Goal: Task Accomplishment & Management: Complete application form

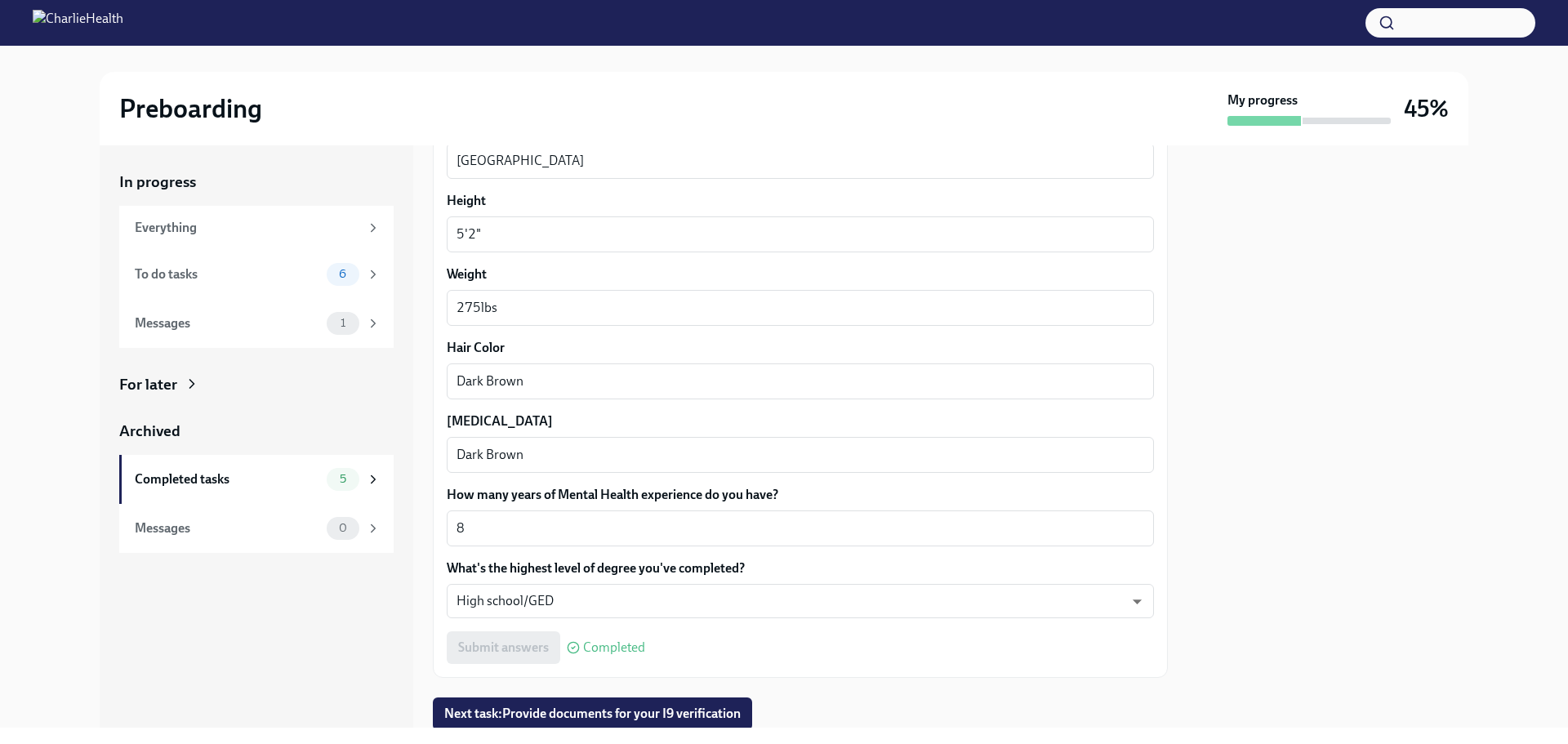
scroll to position [1443, 0]
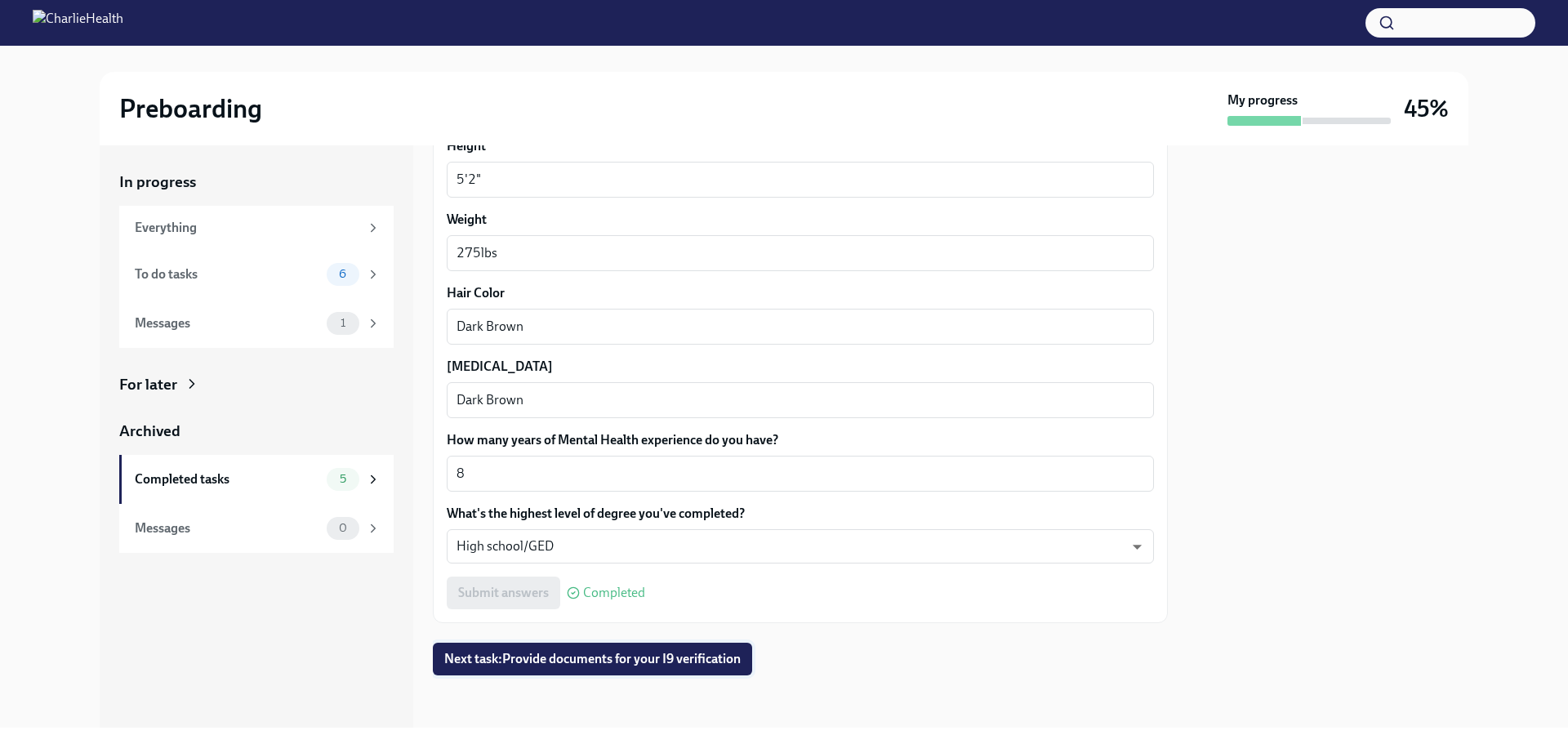
click at [644, 657] on span "Next task : Provide documents for your I9 verification" at bounding box center [592, 659] width 296 height 16
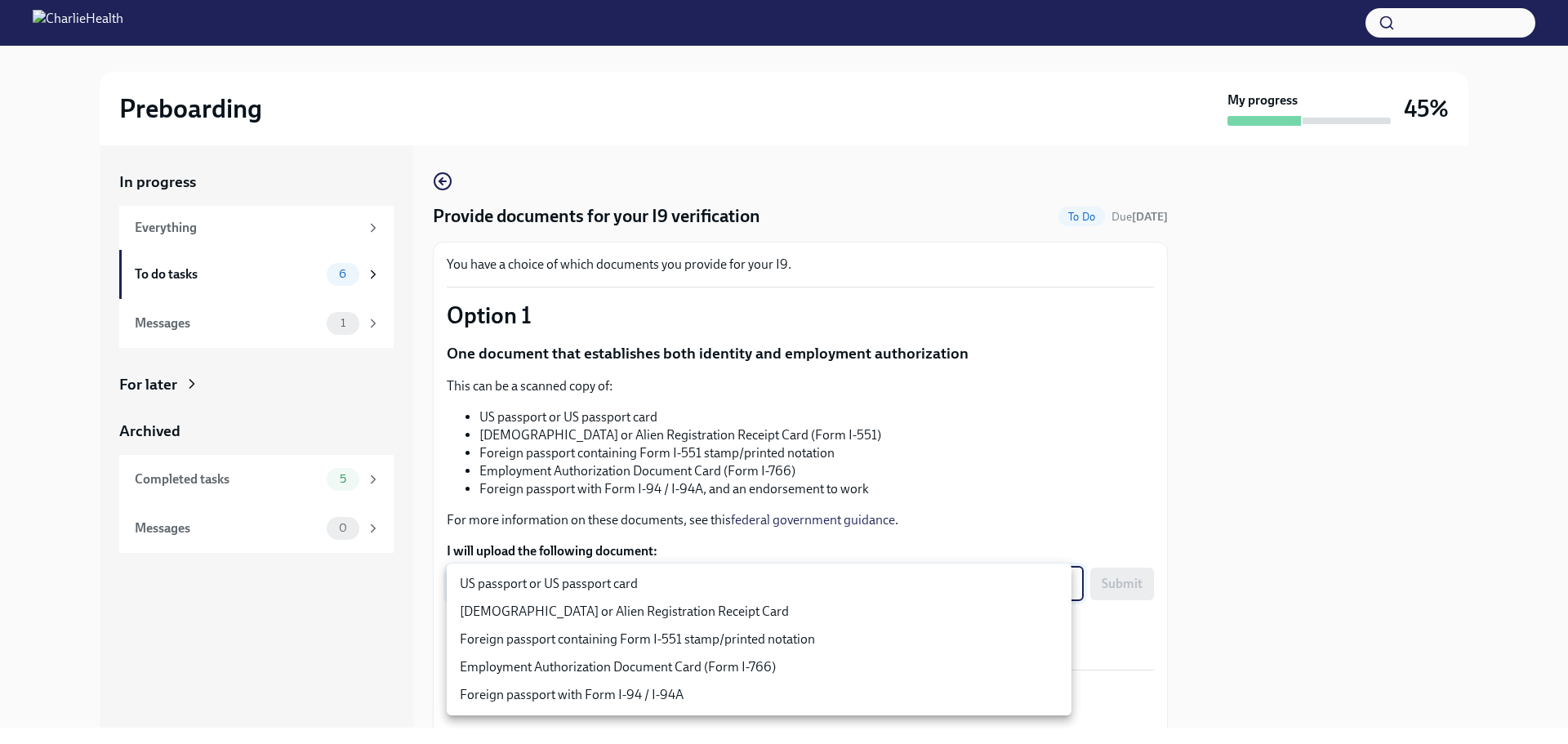
click at [865, 584] on body "Preboarding My progress 45% In progress Everything To do tasks 6 Messages 1 For…" at bounding box center [784, 372] width 1568 height 744
click at [755, 574] on li "US passport or US passport card" at bounding box center [758, 584] width 624 height 27
type input "KnYOjnC8x"
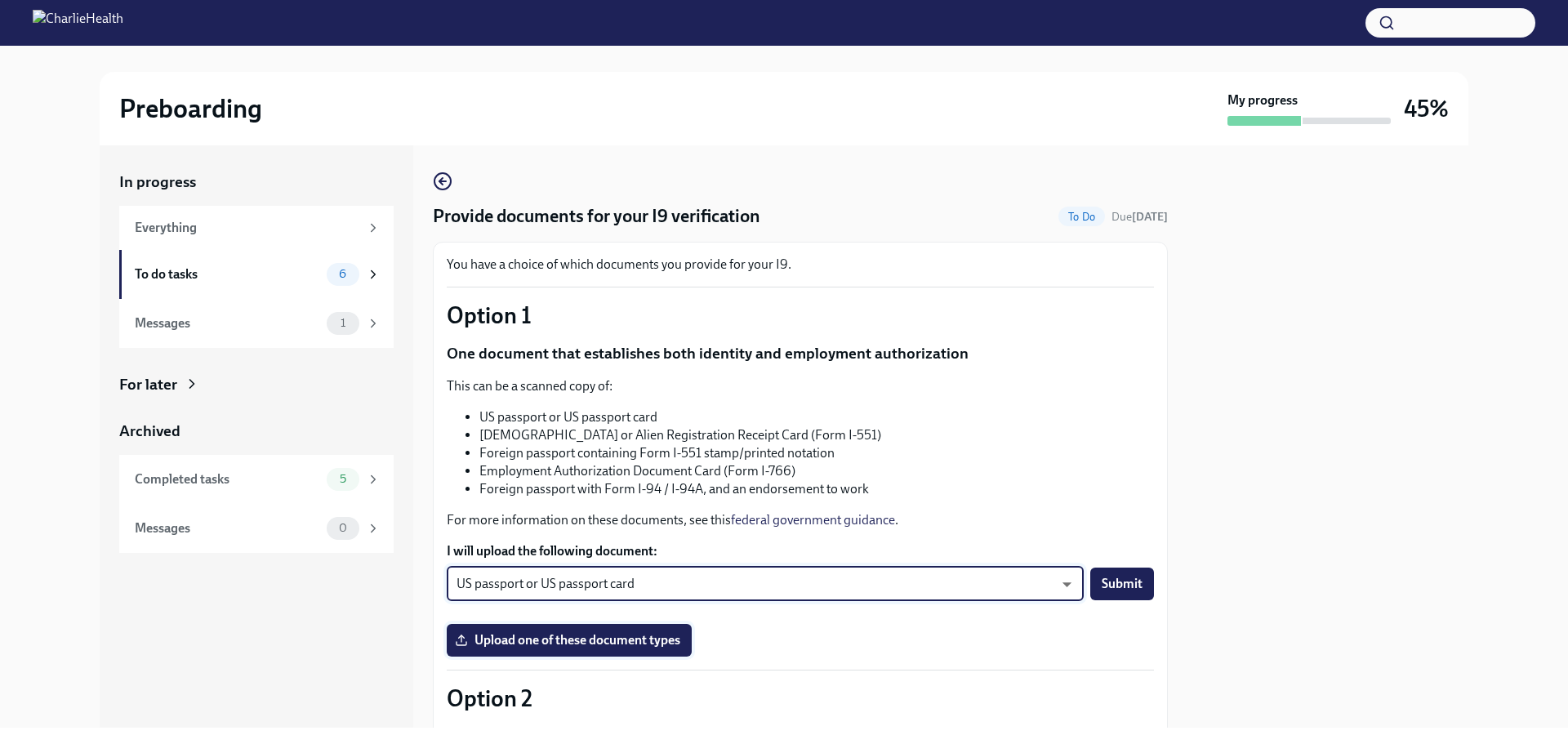
click at [646, 636] on span "Upload one of these document types" at bounding box center [569, 640] width 222 height 16
click at [0, 0] on input "Upload one of these document types" at bounding box center [0, 0] width 0 height 0
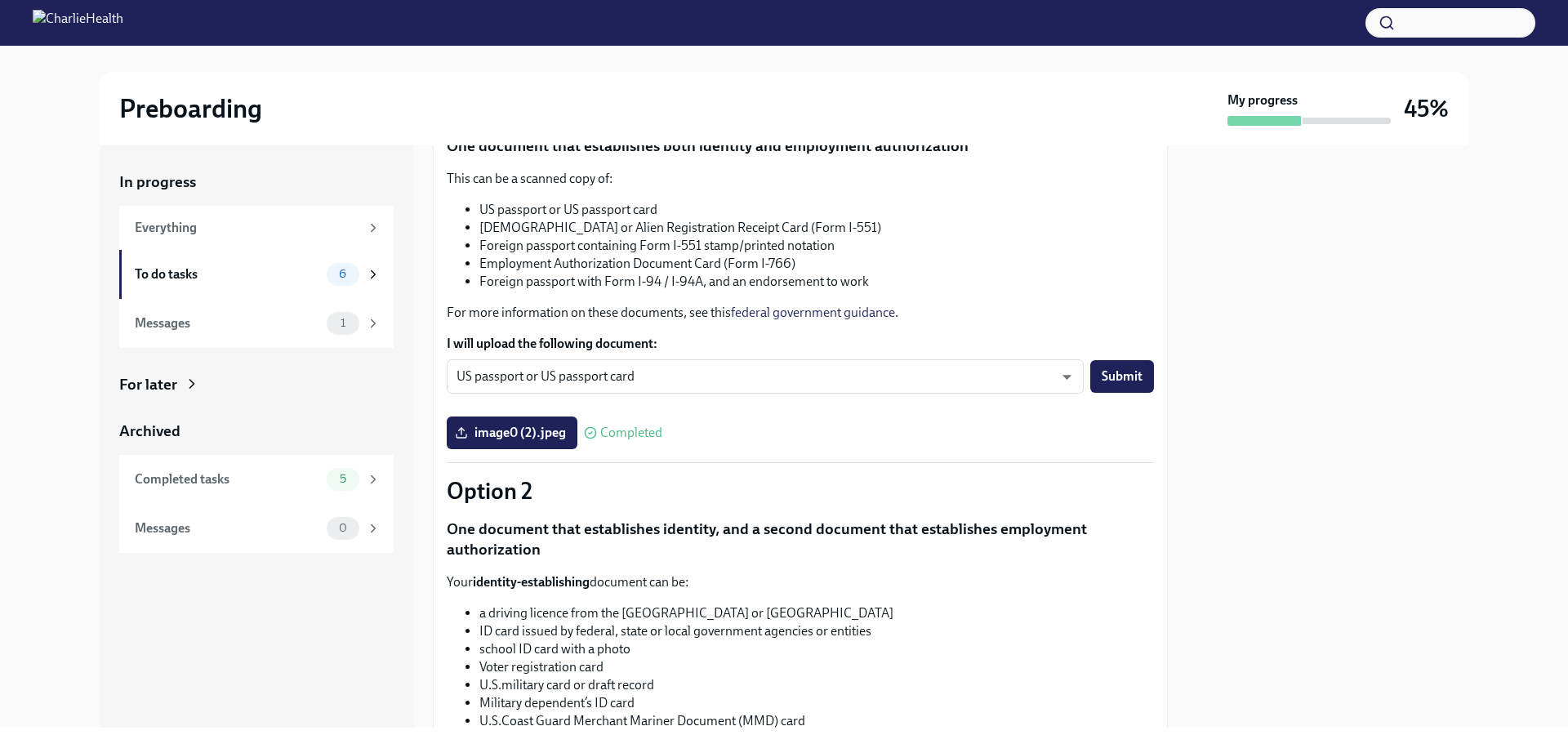
scroll to position [245, 0]
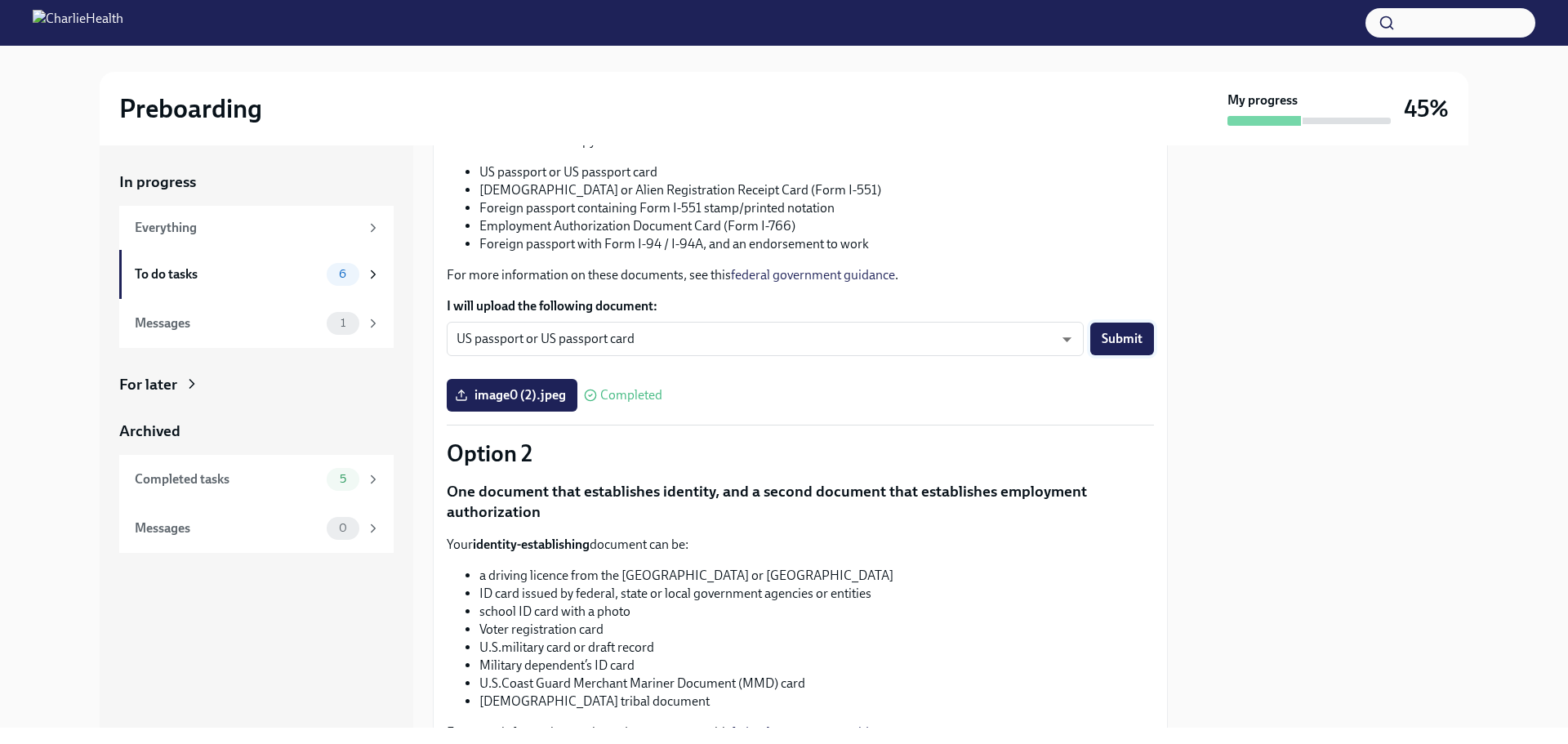
click at [1122, 348] on button "Submit" at bounding box center [1122, 339] width 64 height 33
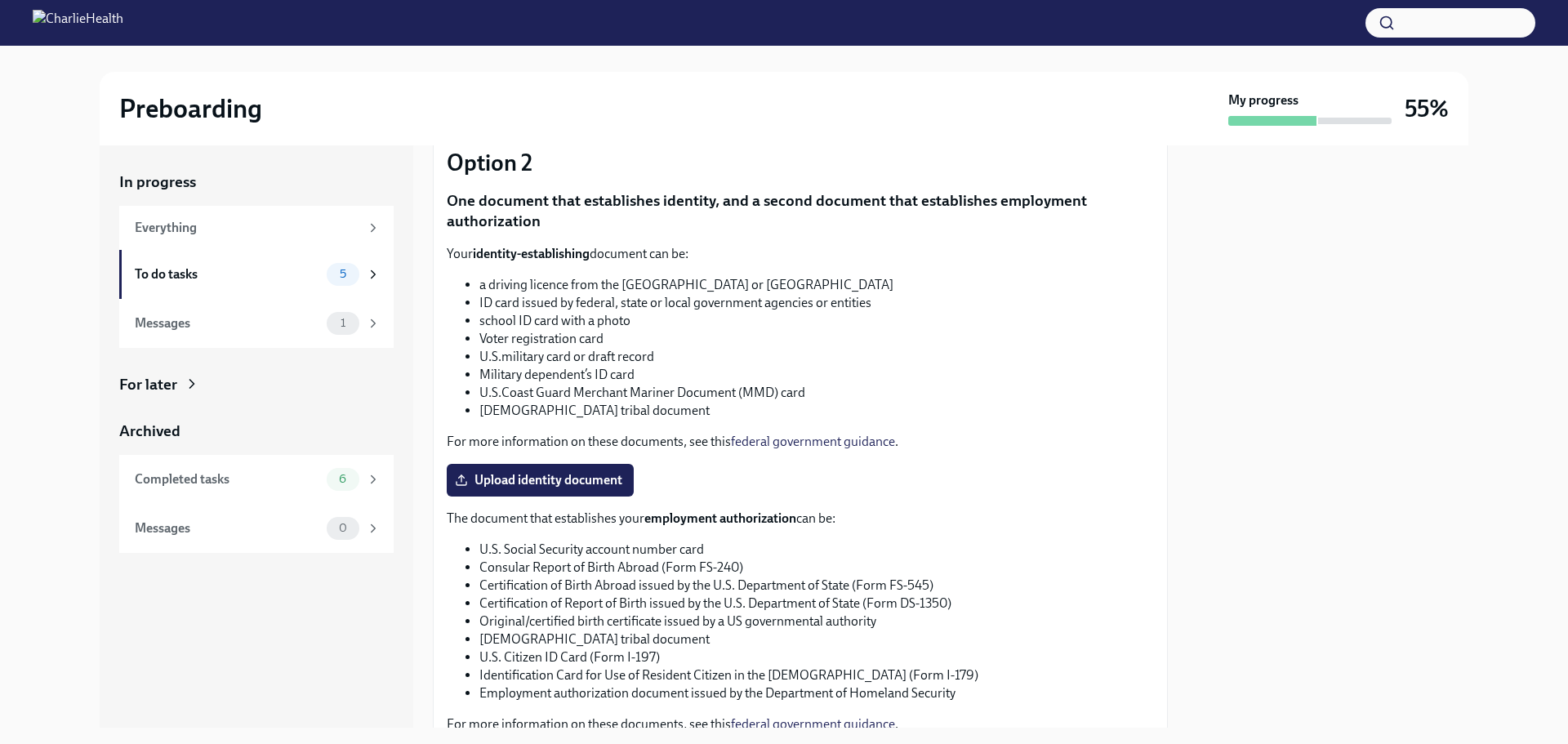
scroll to position [572, 0]
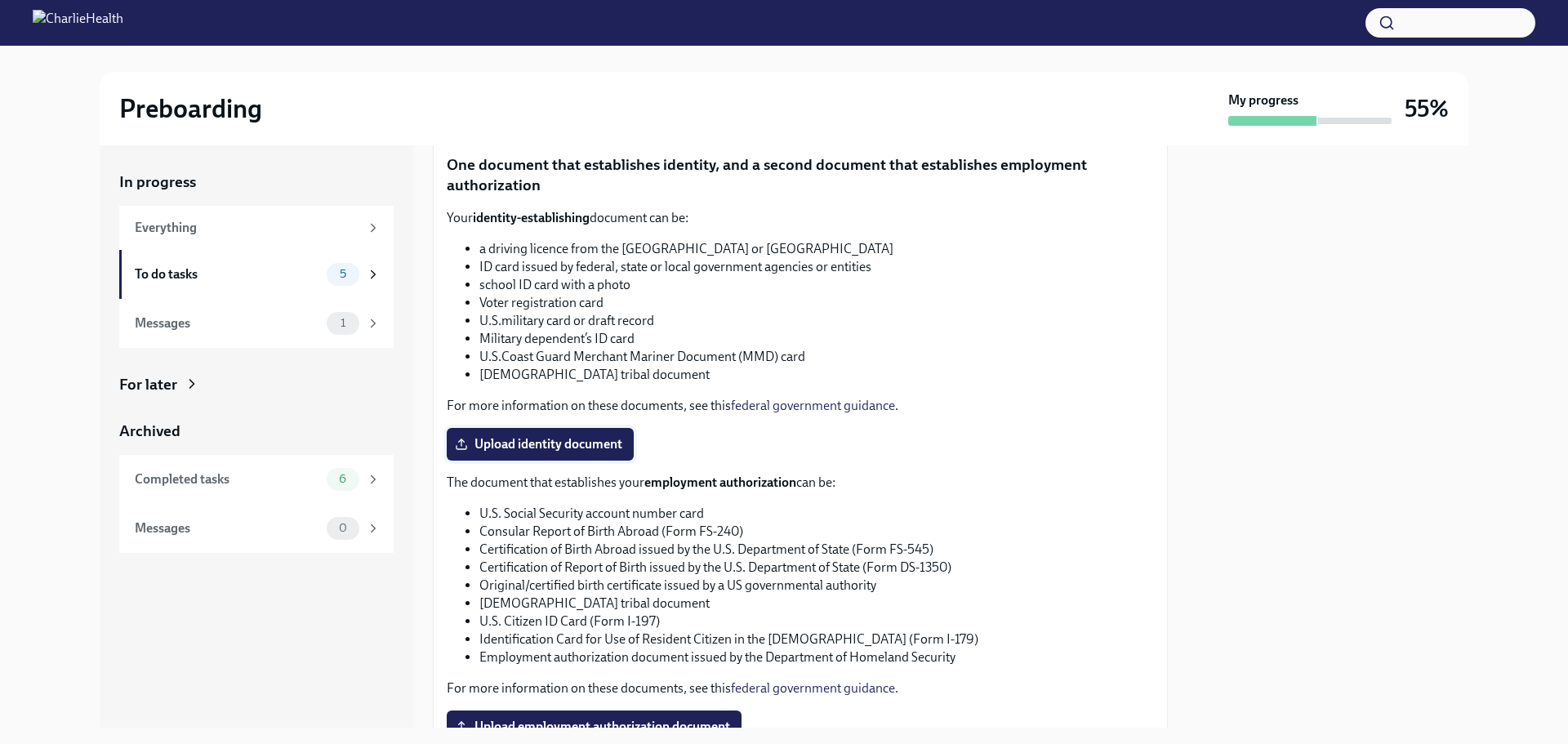
click at [511, 450] on span "Upload identity document" at bounding box center [540, 444] width 164 height 16
click at [0, 0] on input "Upload identity document" at bounding box center [0, 0] width 0 height 0
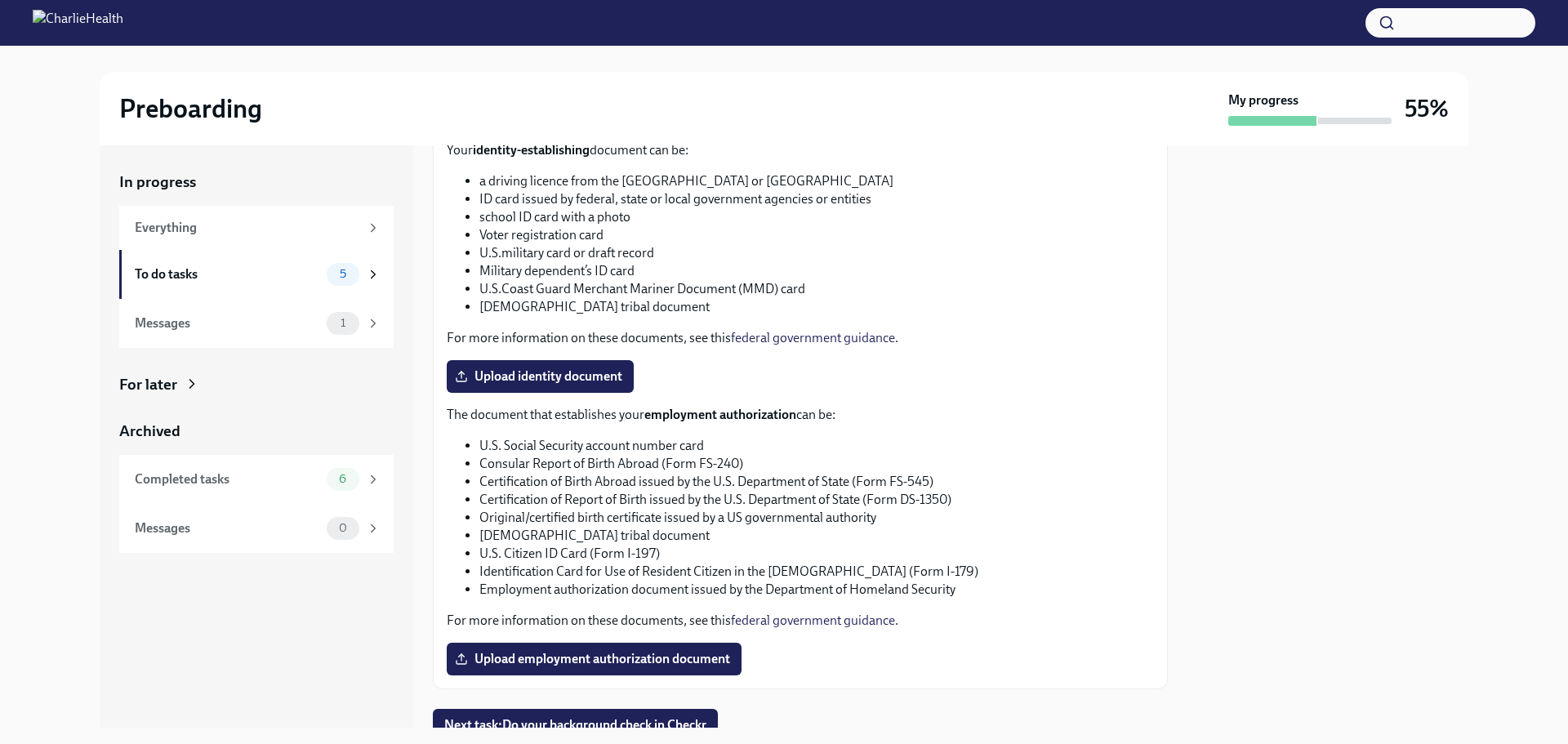
scroll to position [706, 0]
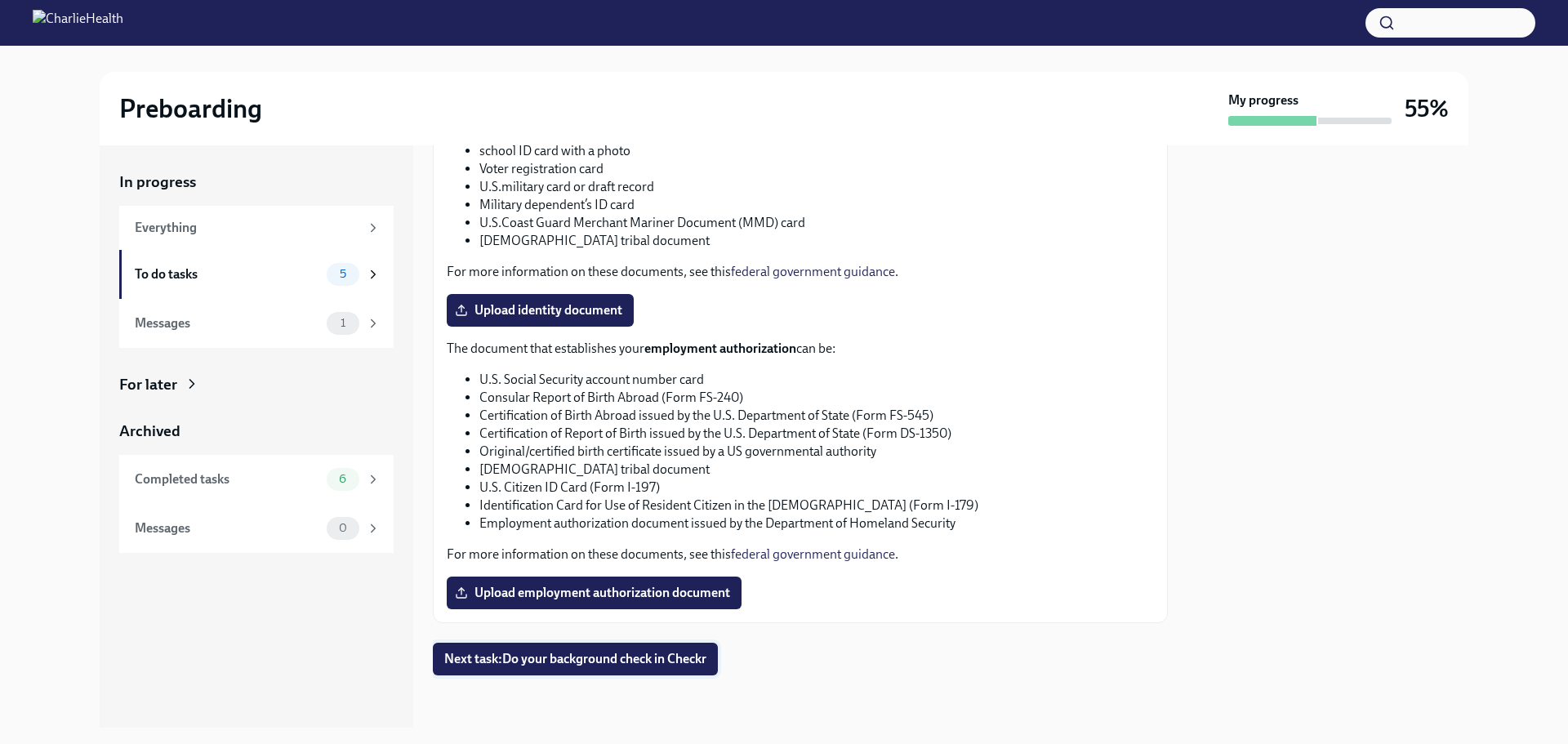
click at [636, 662] on span "Next task : Do your background check in Checkr" at bounding box center [574, 659] width 262 height 16
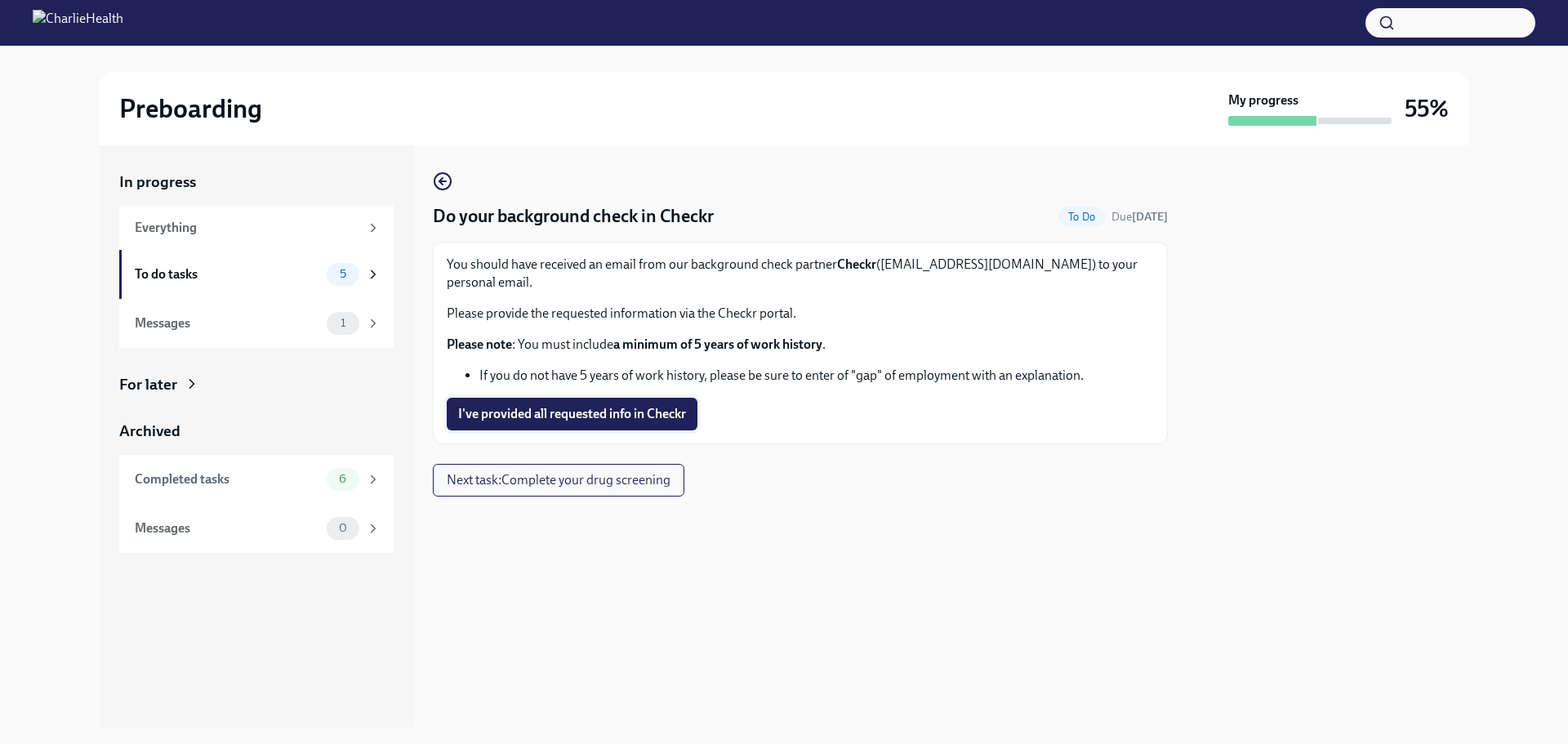
click at [614, 406] on span "I've provided all requested info in Checkr" at bounding box center [572, 414] width 228 height 16
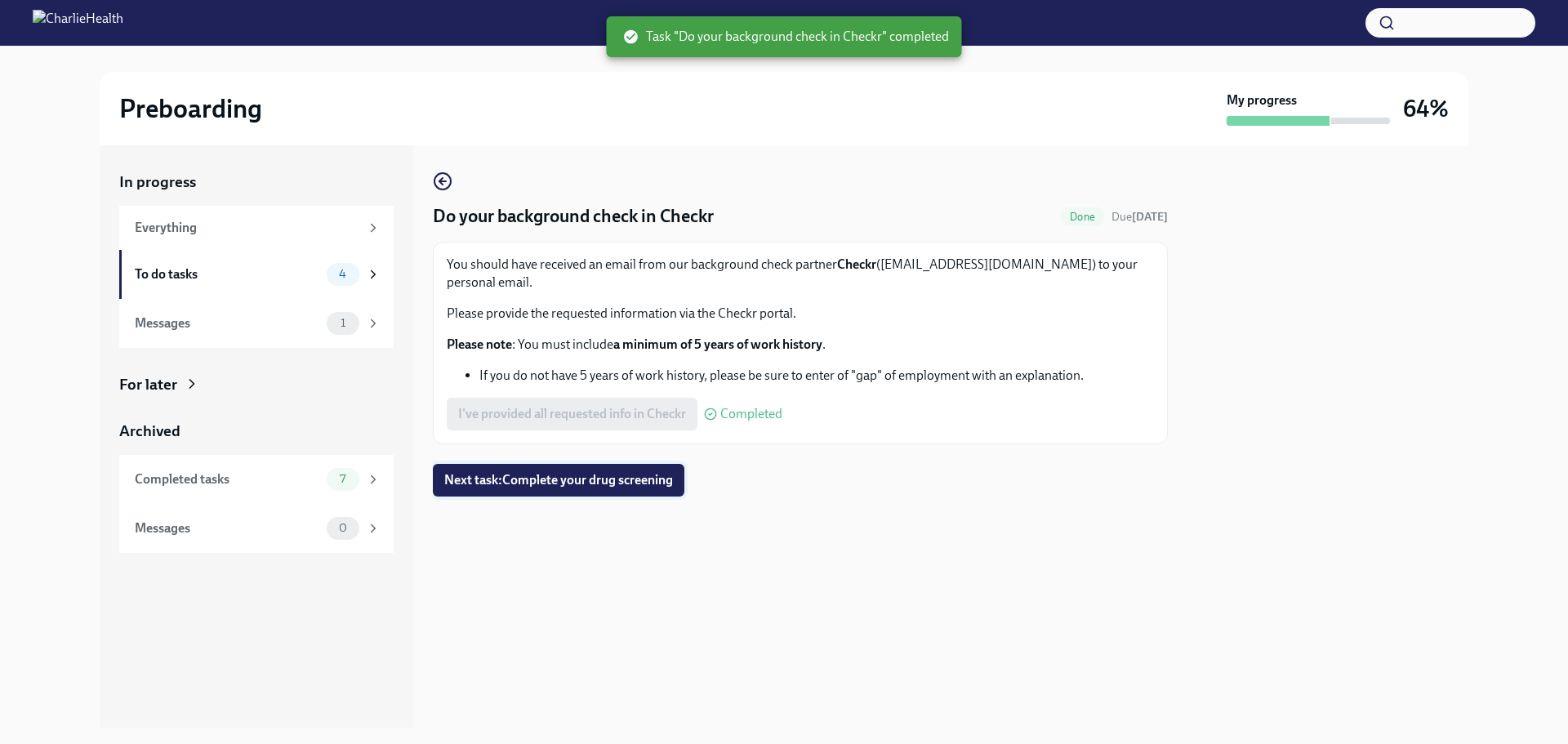
click at [539, 472] on span "Next task : Complete your drug screening" at bounding box center [558, 480] width 229 height 16
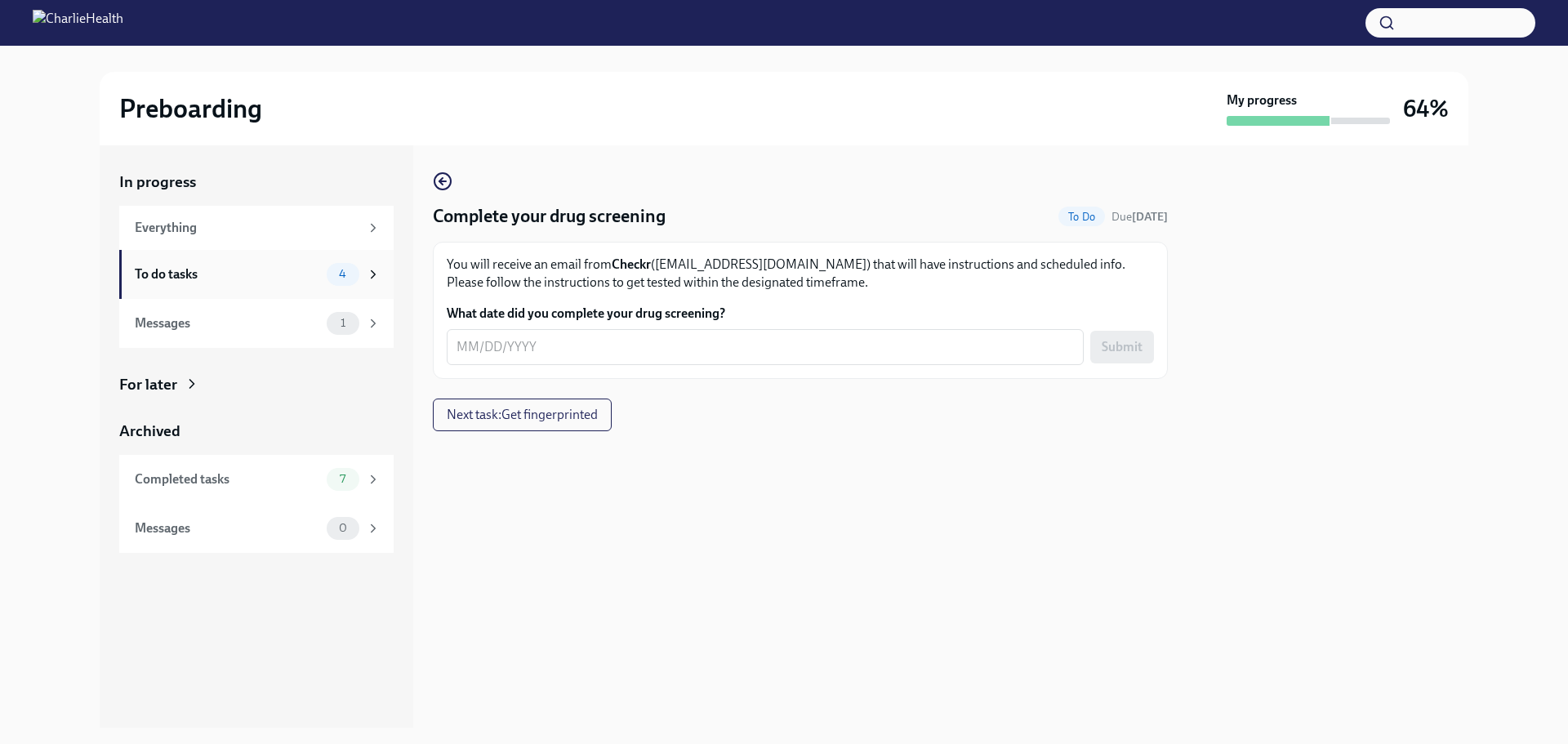
click at [336, 270] on span "4" at bounding box center [343, 274] width 27 height 12
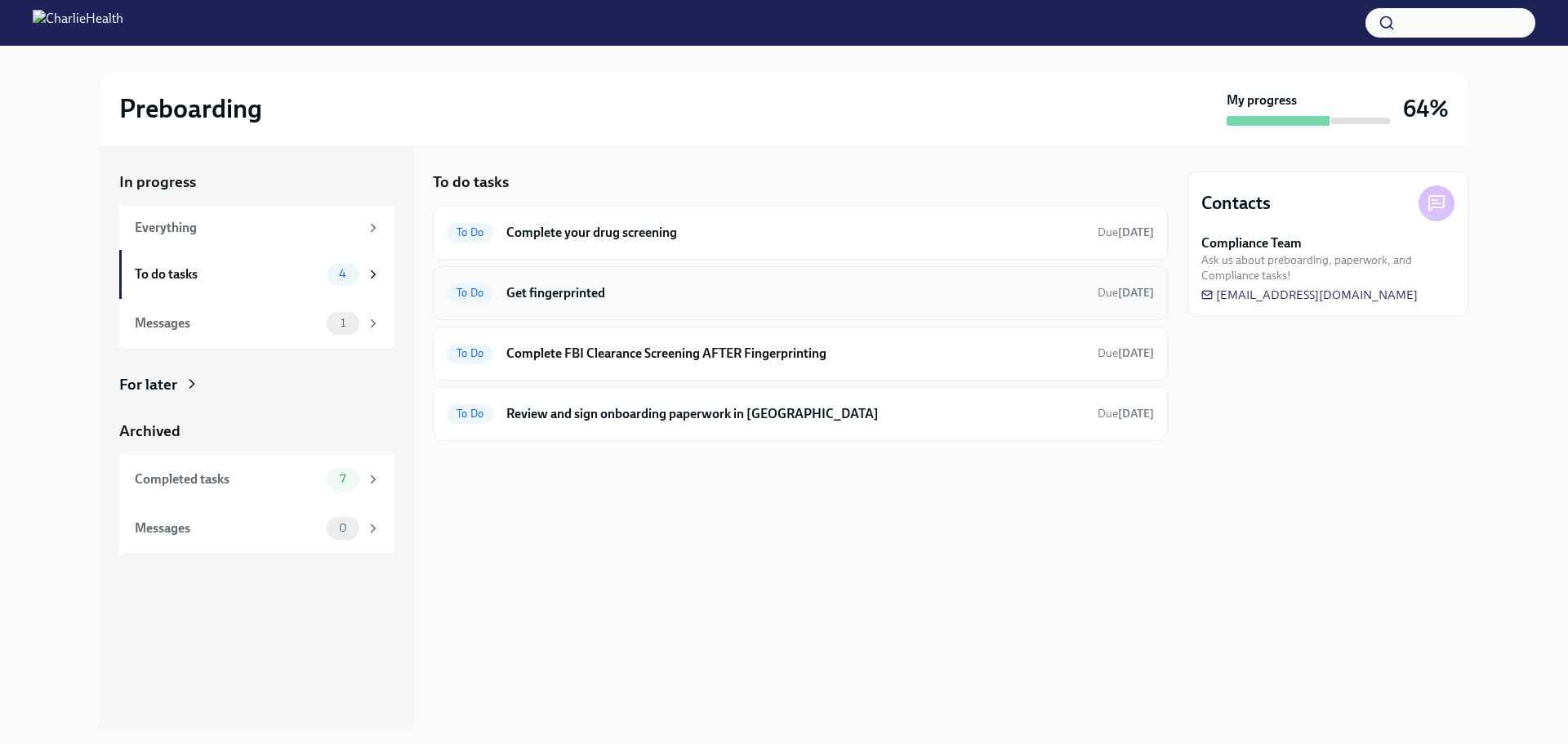
click at [670, 292] on h6 "Get fingerprinted" at bounding box center [795, 294] width 578 height 18
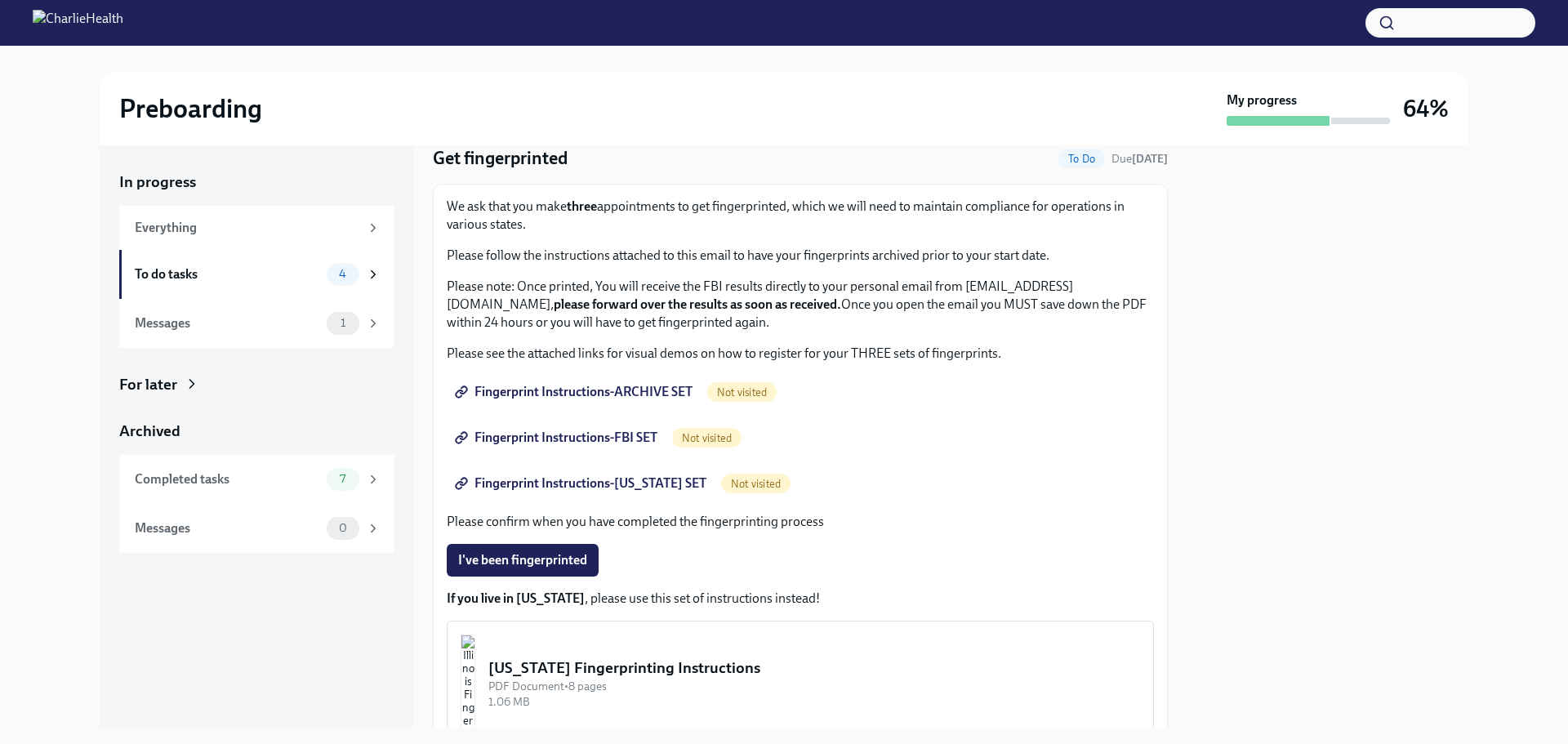
scroll to position [82, 0]
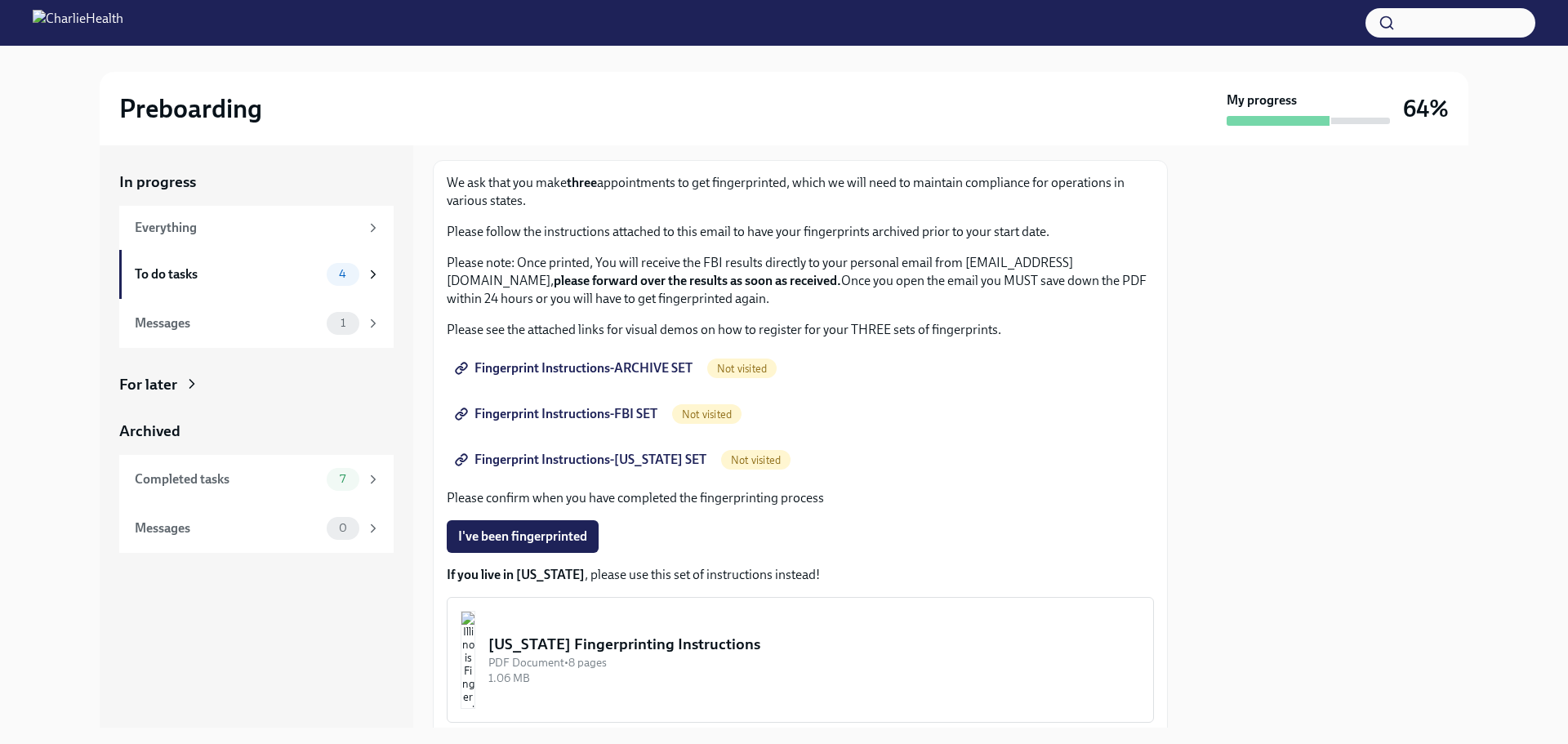
click at [637, 365] on span "Fingerprint Instructions-ARCHIVE SET" at bounding box center [574, 368] width 234 height 16
click at [594, 418] on span "Fingerprint Instructions-FBI SET" at bounding box center [557, 414] width 200 height 16
click at [610, 458] on span "Fingerprint Instructions-[US_STATE] SET" at bounding box center [582, 460] width 248 height 16
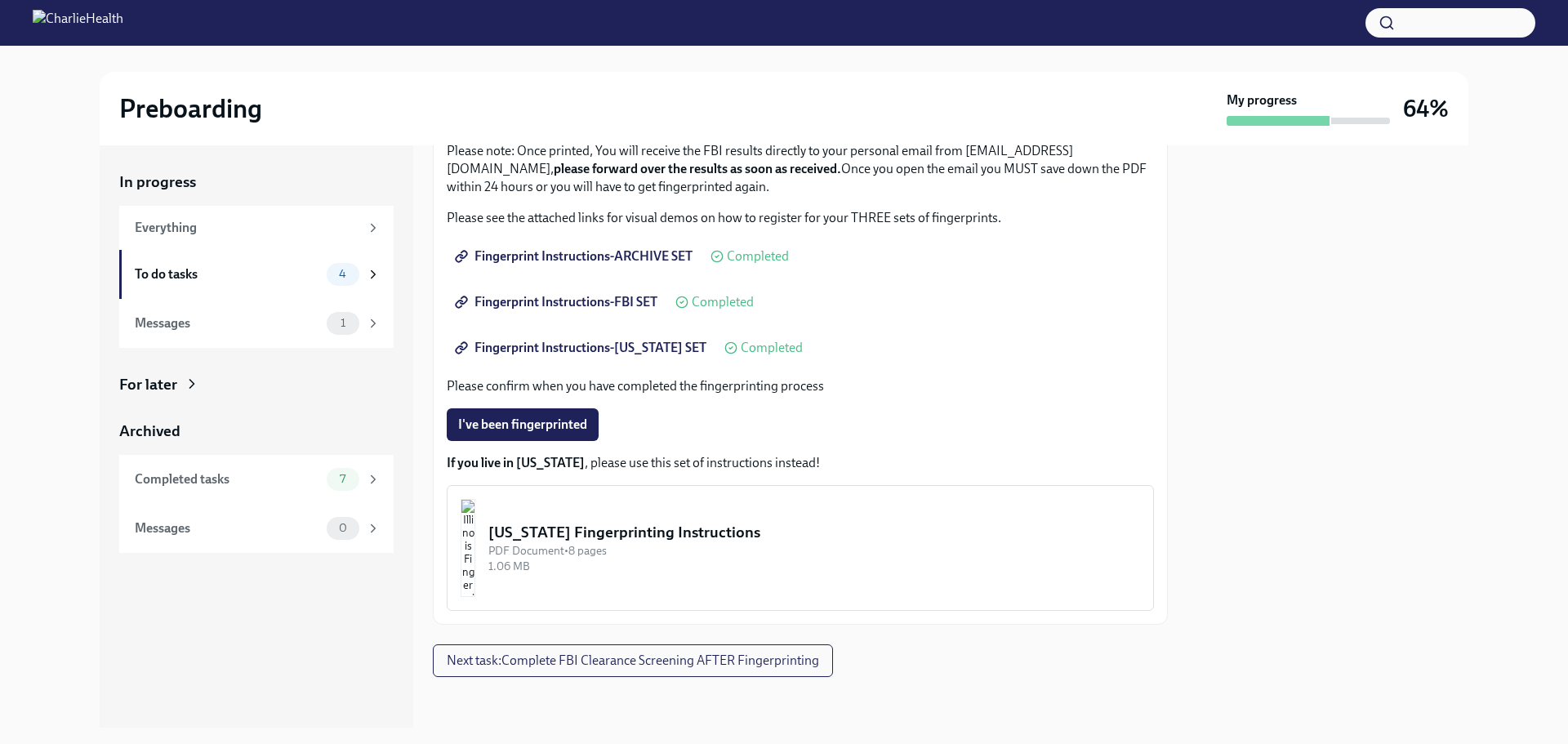
scroll to position [195, 0]
click at [370, 267] on icon at bounding box center [373, 274] width 15 height 15
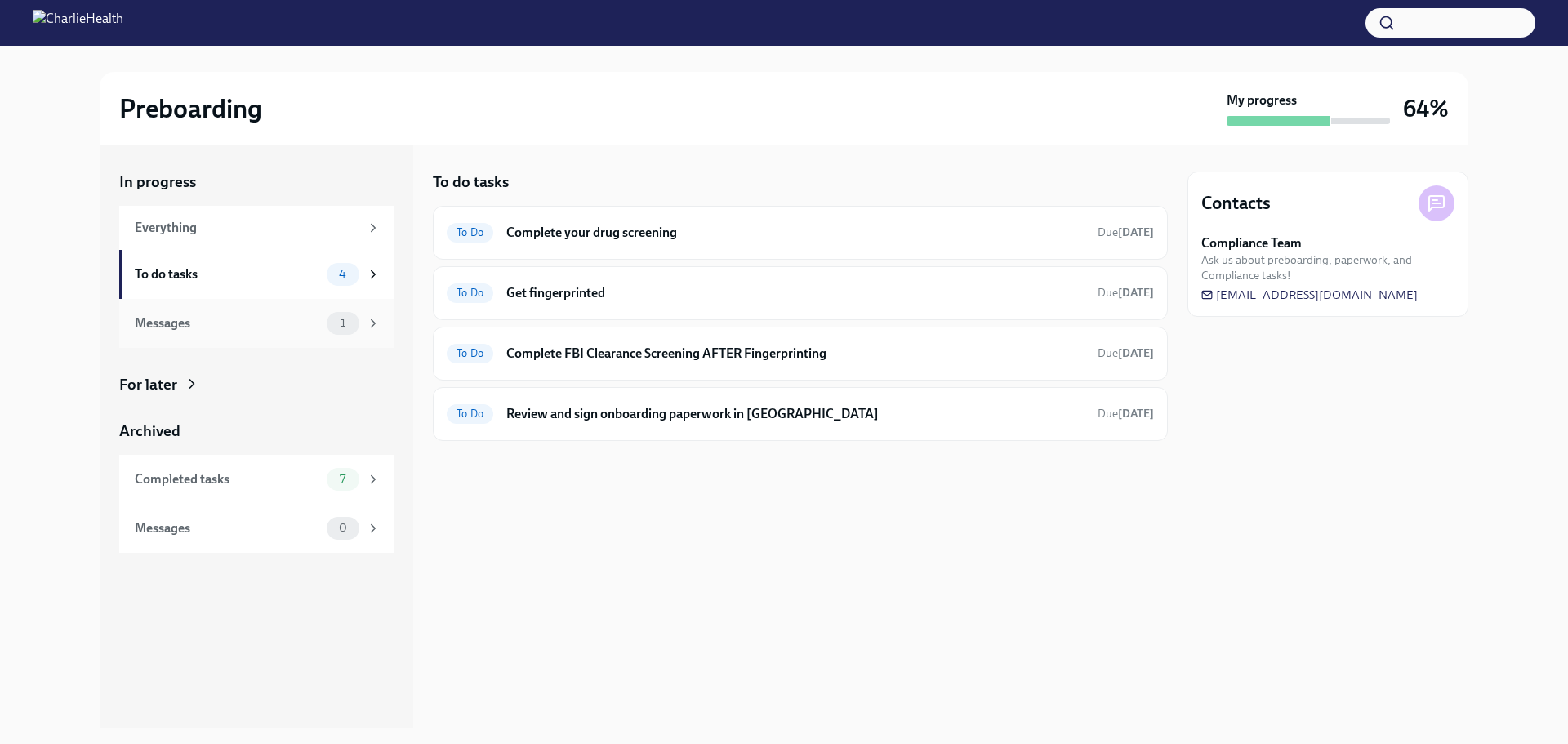
click at [282, 329] on div "Messages" at bounding box center [227, 324] width 185 height 18
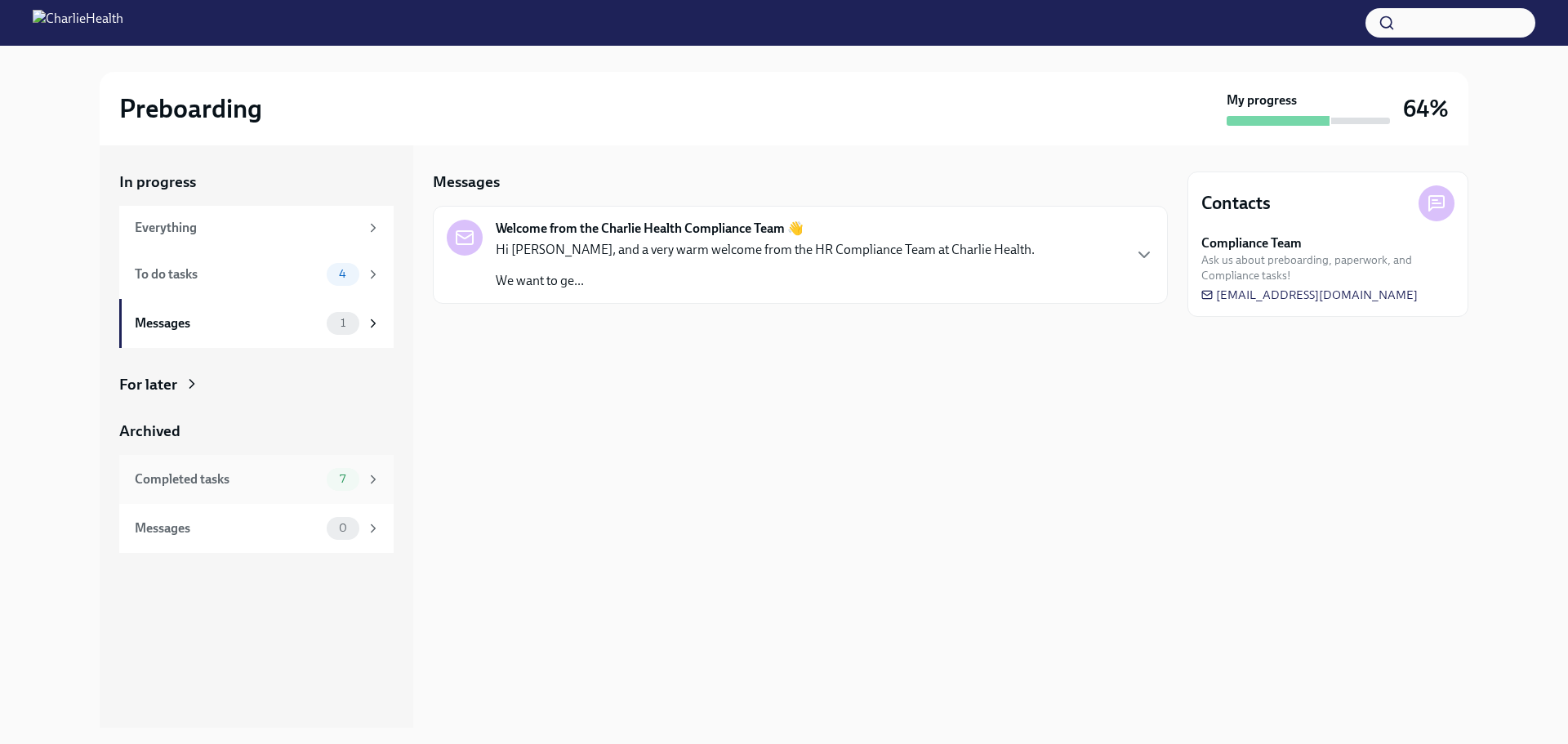
click at [378, 468] on div "7" at bounding box center [353, 479] width 54 height 23
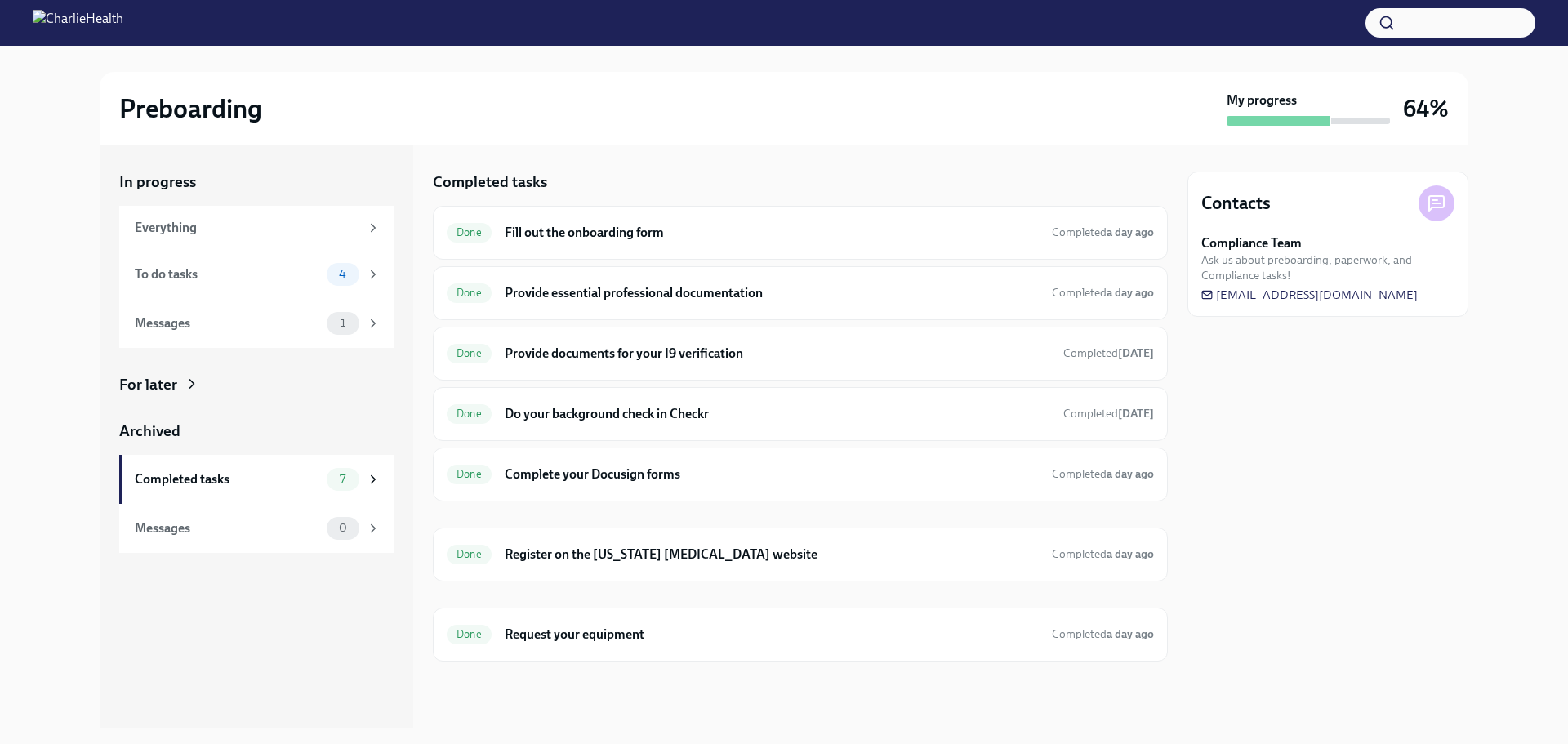
click at [346, 606] on div "In progress Everything To do tasks 4 Messages 1 For later Archived Completed ta…" at bounding box center [256, 436] width 314 height 583
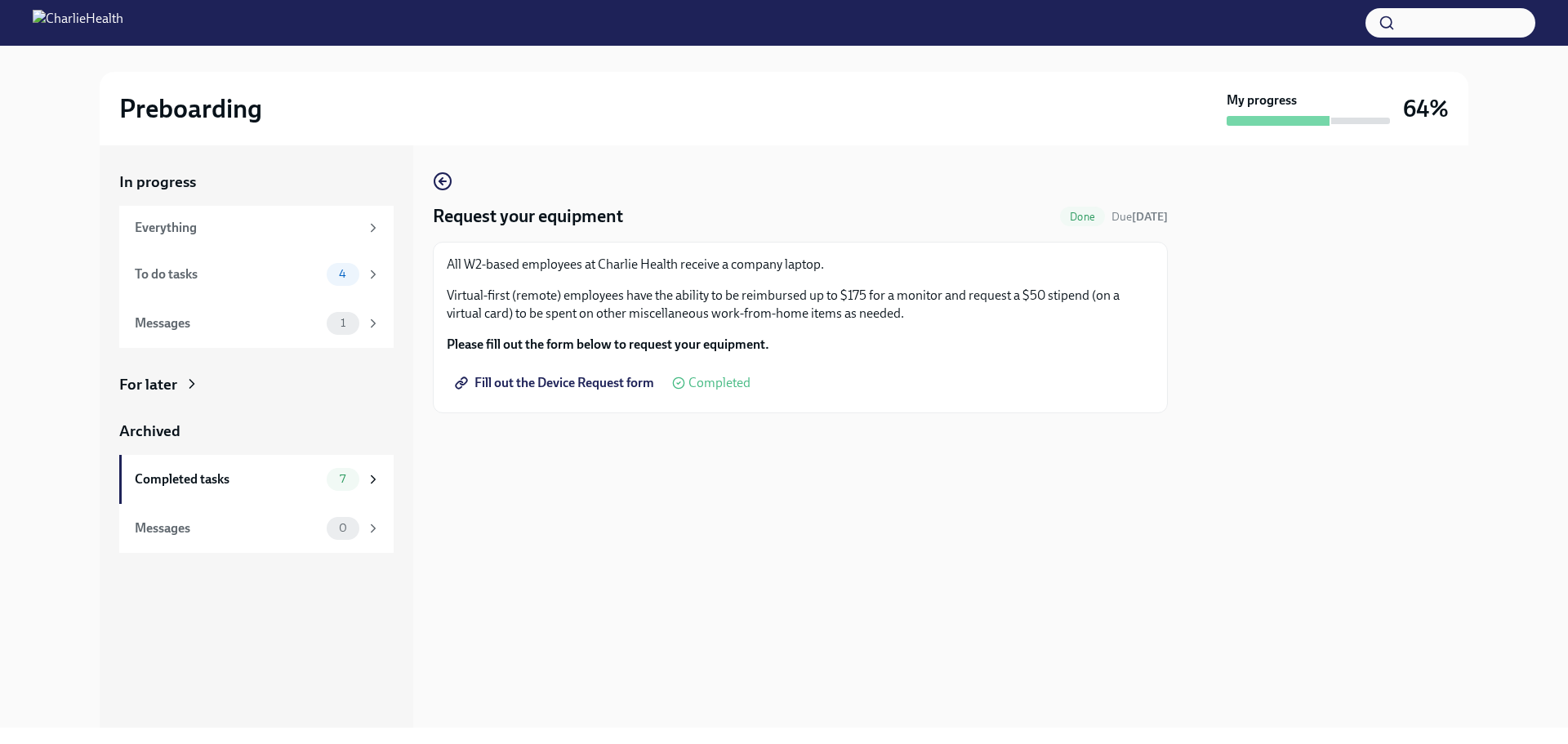
click at [1048, 443] on div at bounding box center [800, 439] width 735 height 52
click at [579, 384] on span "Fill out the Device Request form" at bounding box center [555, 383] width 196 height 16
